Goal: Task Accomplishment & Management: Use online tool/utility

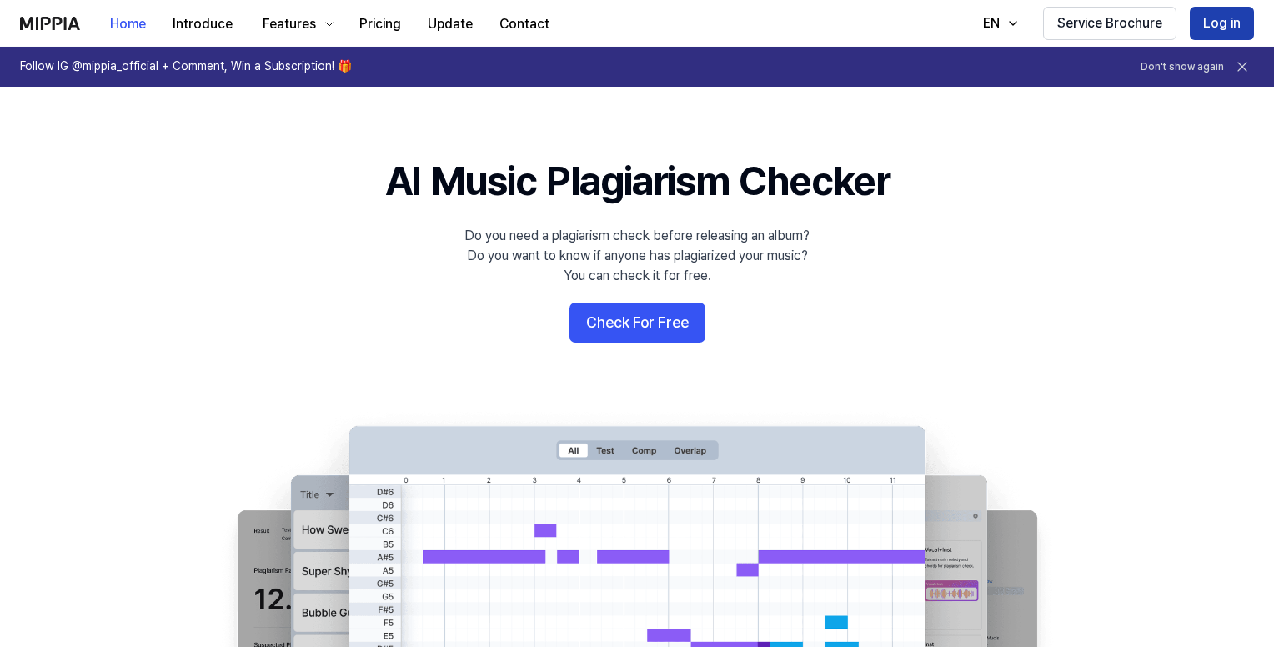
click at [1207, 29] on button "Log in" at bounding box center [1221, 23] width 64 height 33
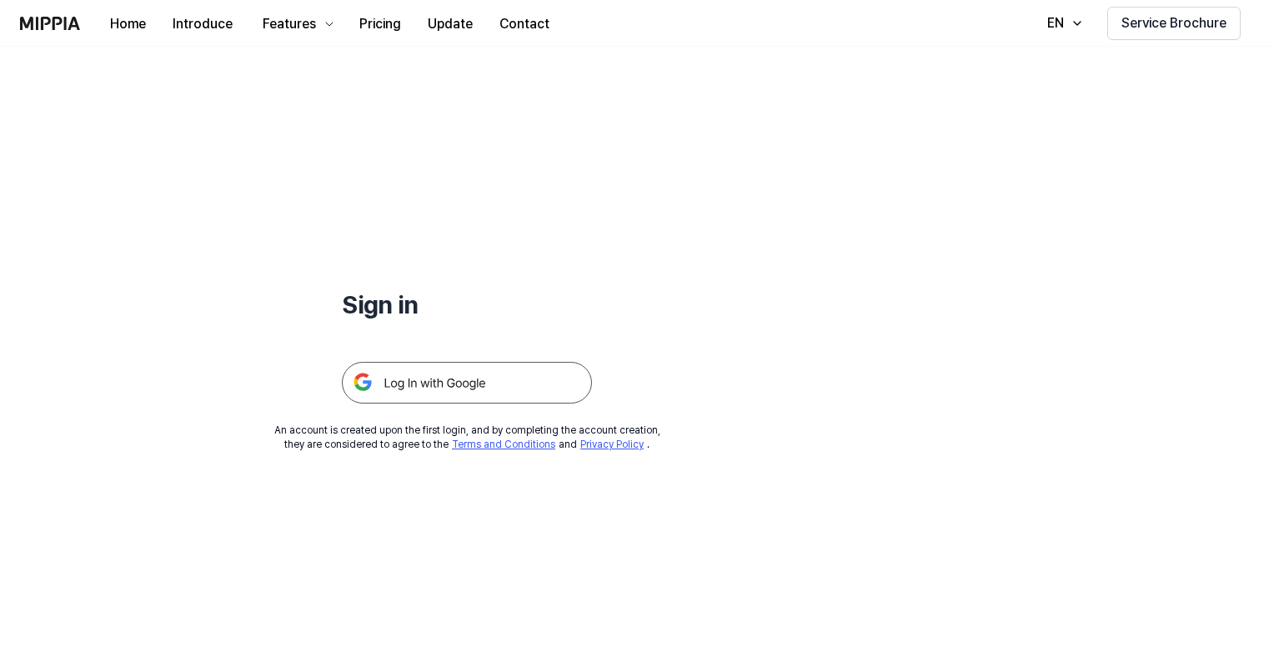
click at [497, 388] on img at bounding box center [467, 383] width 250 height 42
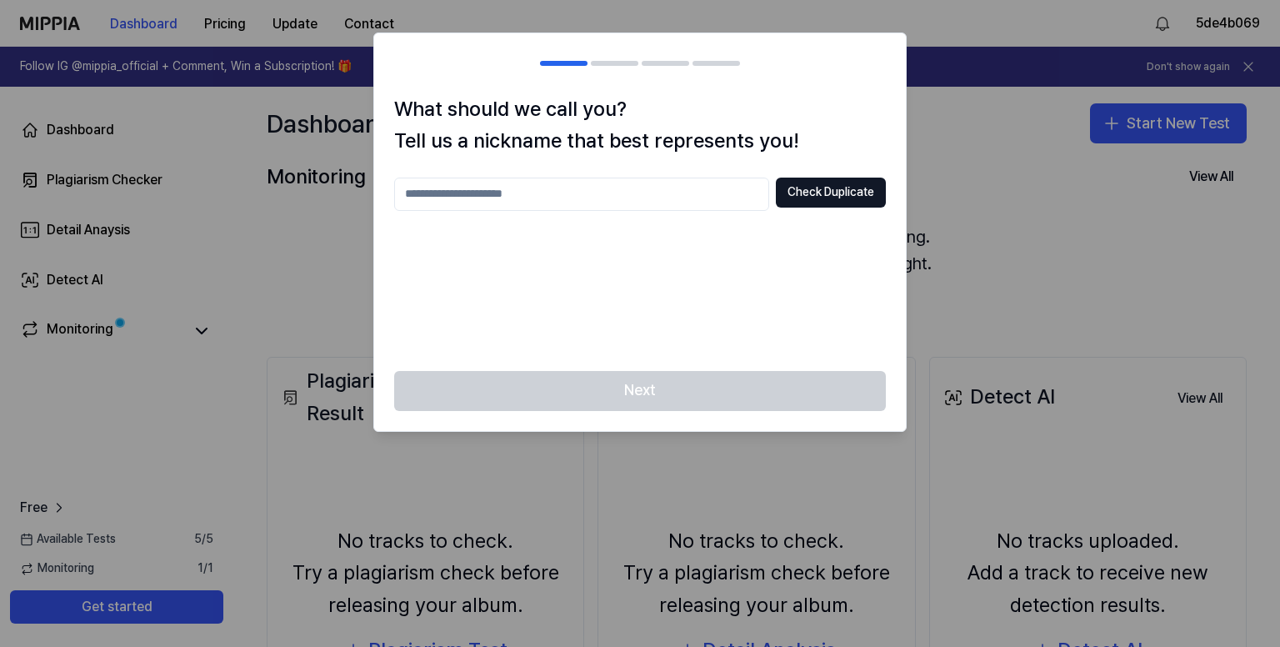
click at [557, 188] on input "text" at bounding box center [581, 194] width 375 height 33
type input "*****"
click at [858, 188] on button "Check Duplicate" at bounding box center [831, 193] width 110 height 30
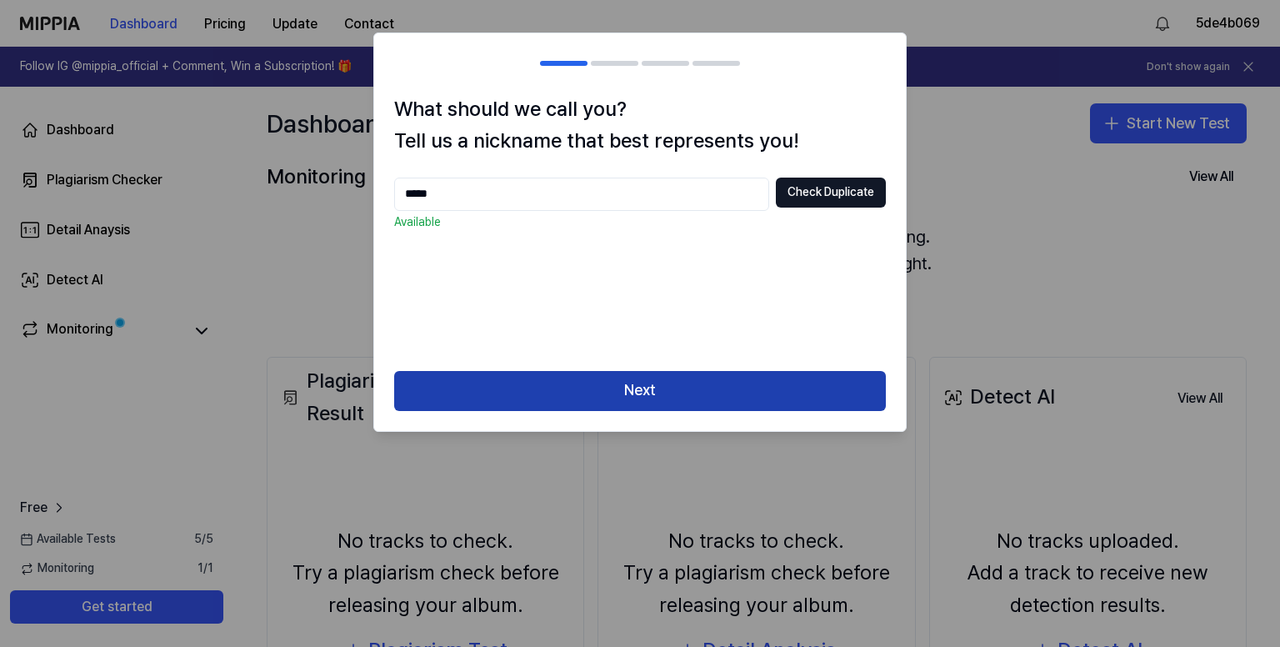
click at [650, 389] on button "Next" at bounding box center [640, 391] width 492 height 40
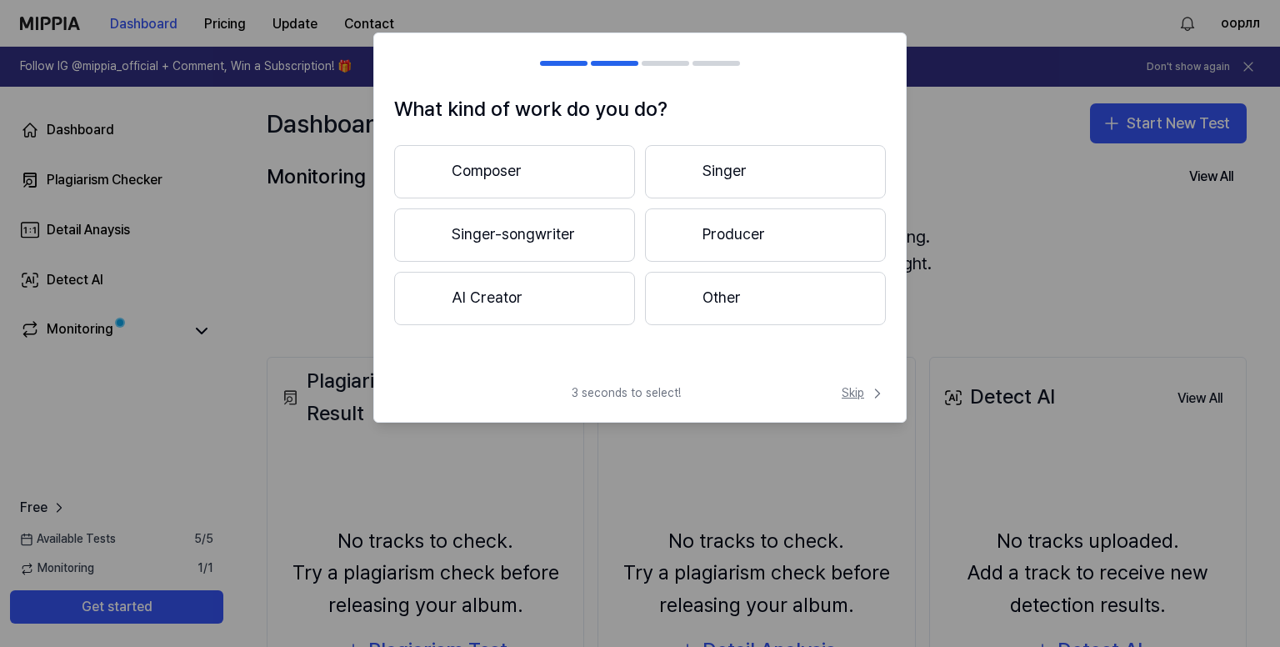
click at [858, 388] on span "Skip" at bounding box center [864, 393] width 44 height 17
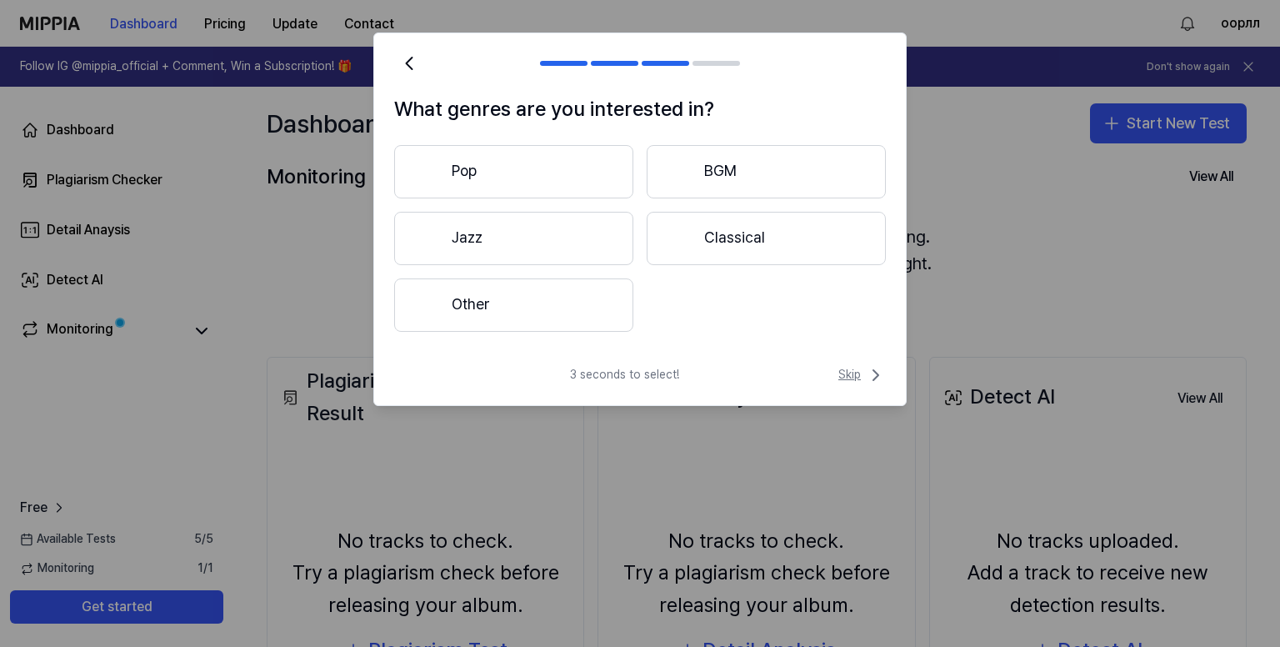
click at [865, 372] on span "Skip" at bounding box center [862, 375] width 48 height 20
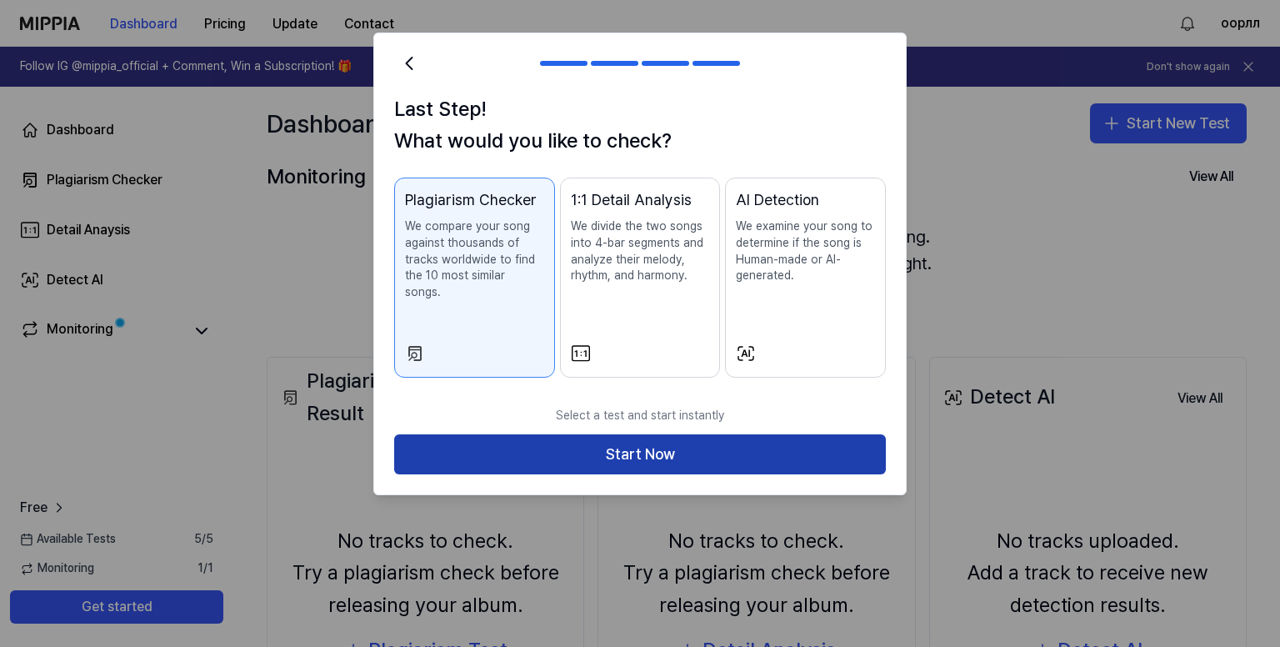
click at [823, 434] on button "Start Now" at bounding box center [640, 454] width 492 height 40
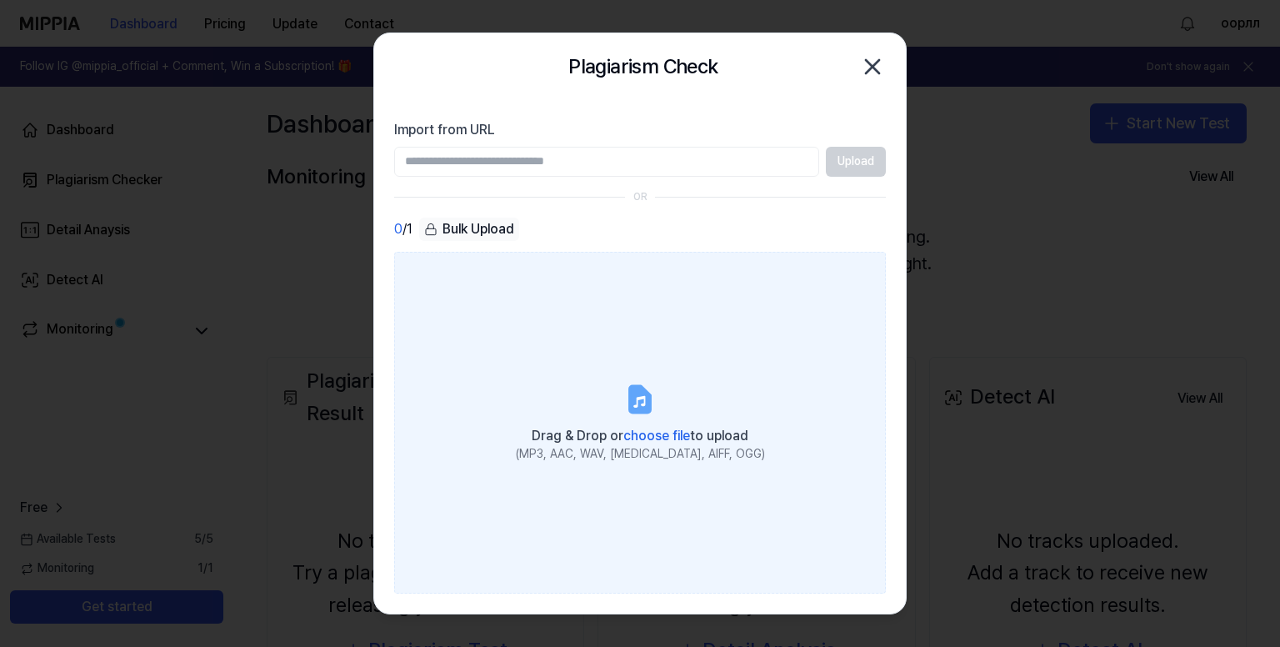
click at [606, 374] on label "Drag & Drop or choose file to upload (MP3, AAC, WAV, FLAC, AIFF, OGG)" at bounding box center [640, 423] width 492 height 343
click at [0, 0] on input "Drag & Drop or choose file to upload (MP3, AAC, WAV, FLAC, AIFF, OGG)" at bounding box center [0, 0] width 0 height 0
